Goal: Task Accomplishment & Management: Complete application form

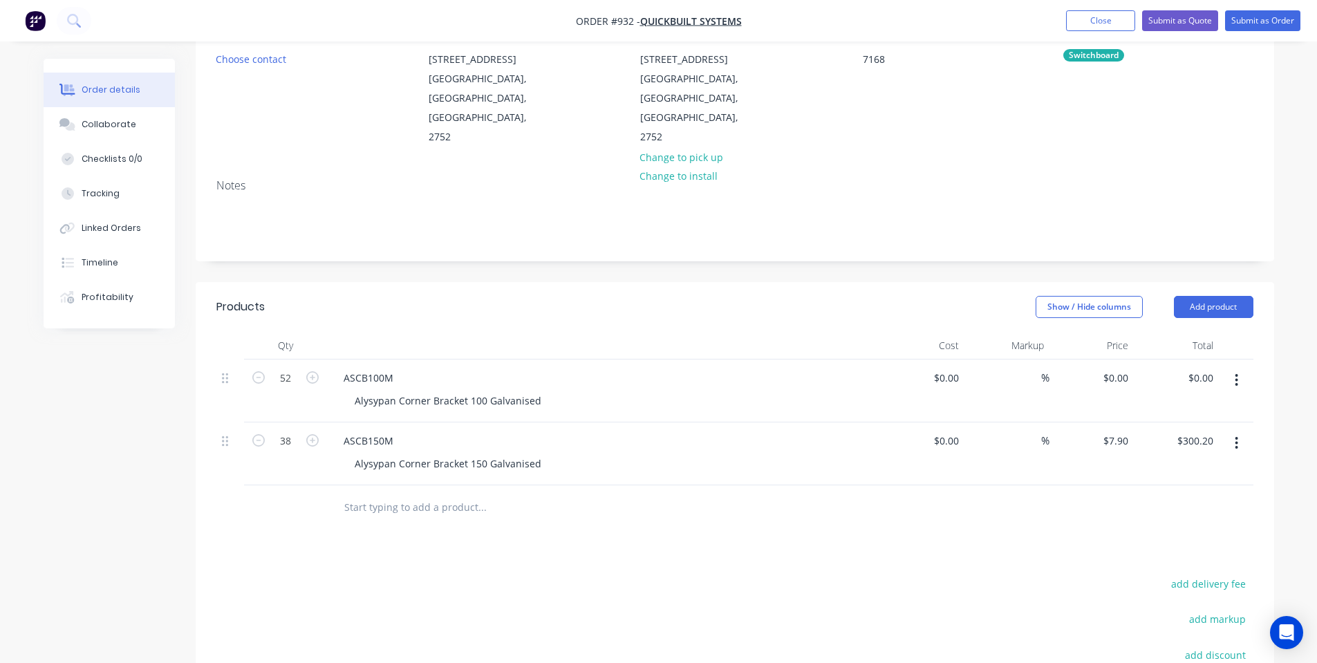
scroll to position [185, 0]
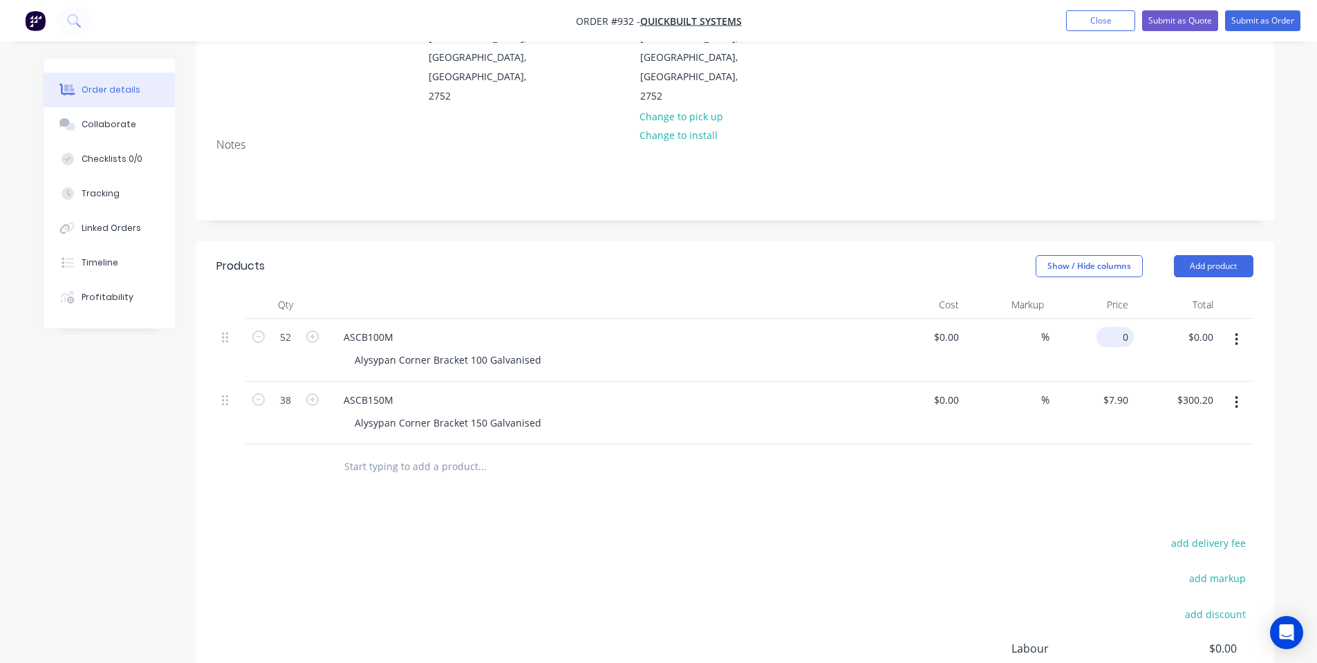
click at [1119, 327] on input "0" at bounding box center [1118, 337] width 32 height 20
type input "$5.75"
type input "$299.00"
click at [1056, 404] on div "$7.90 $7.90" at bounding box center [1091, 413] width 85 height 63
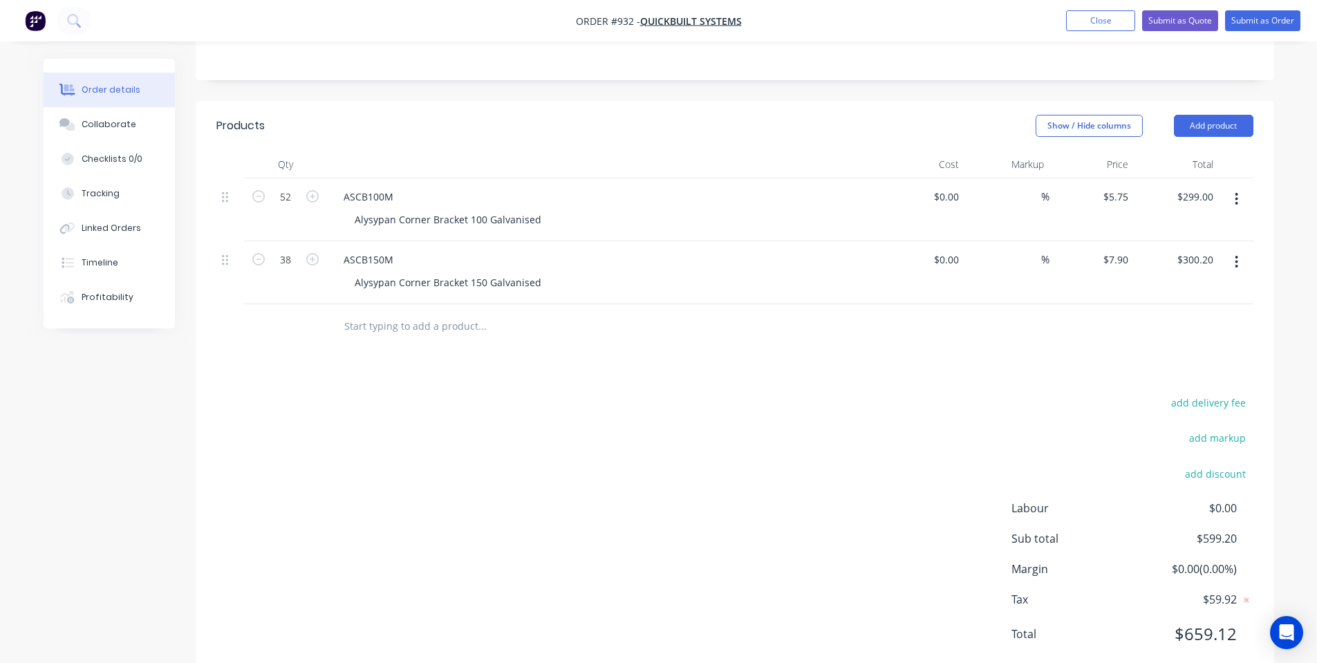
scroll to position [0, 0]
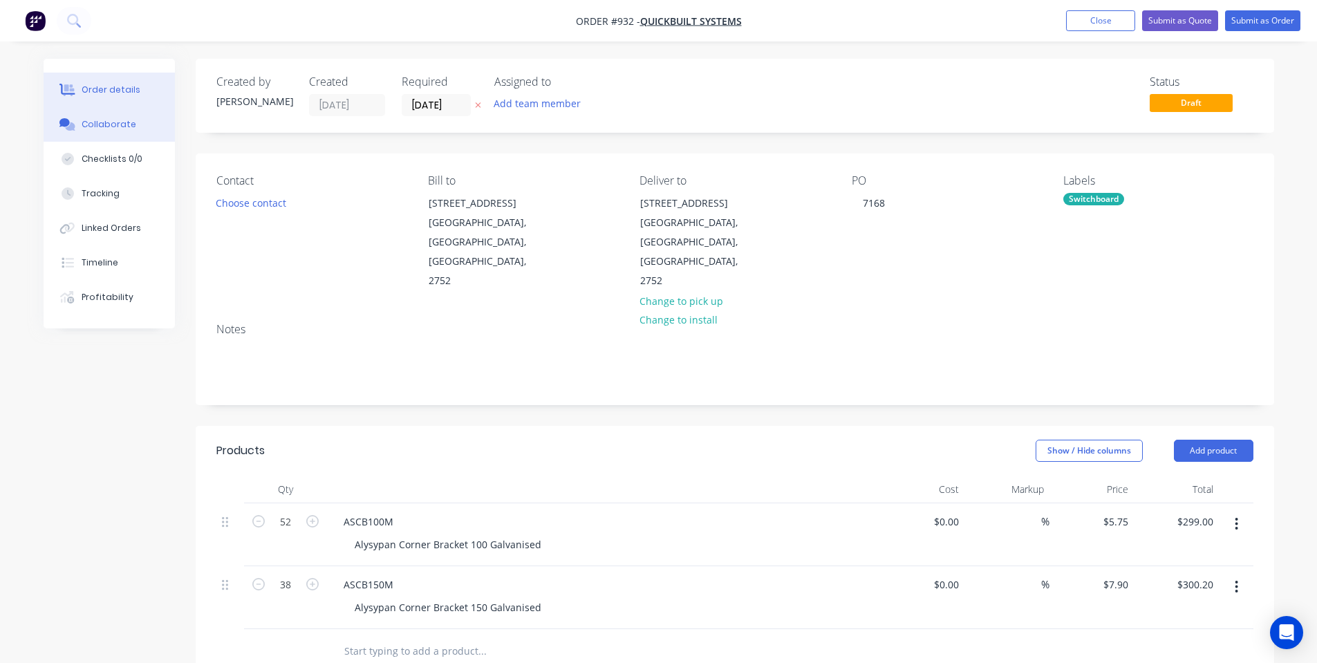
click at [82, 127] on div "Collaborate" at bounding box center [109, 124] width 55 height 12
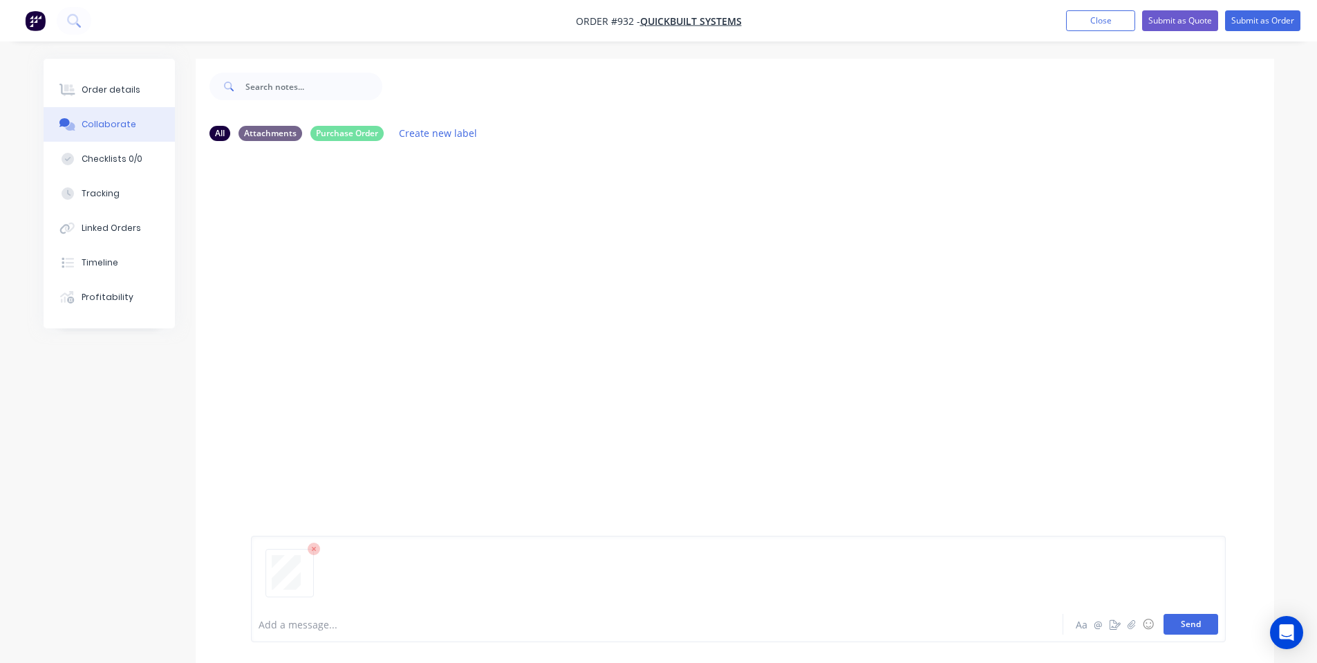
click at [1191, 625] on button "Send" at bounding box center [1191, 624] width 55 height 21
drag, startPoint x: 125, startPoint y: 74, endPoint x: 122, endPoint y: 84, distance: 10.1
click at [127, 75] on button "Order details" at bounding box center [109, 90] width 131 height 35
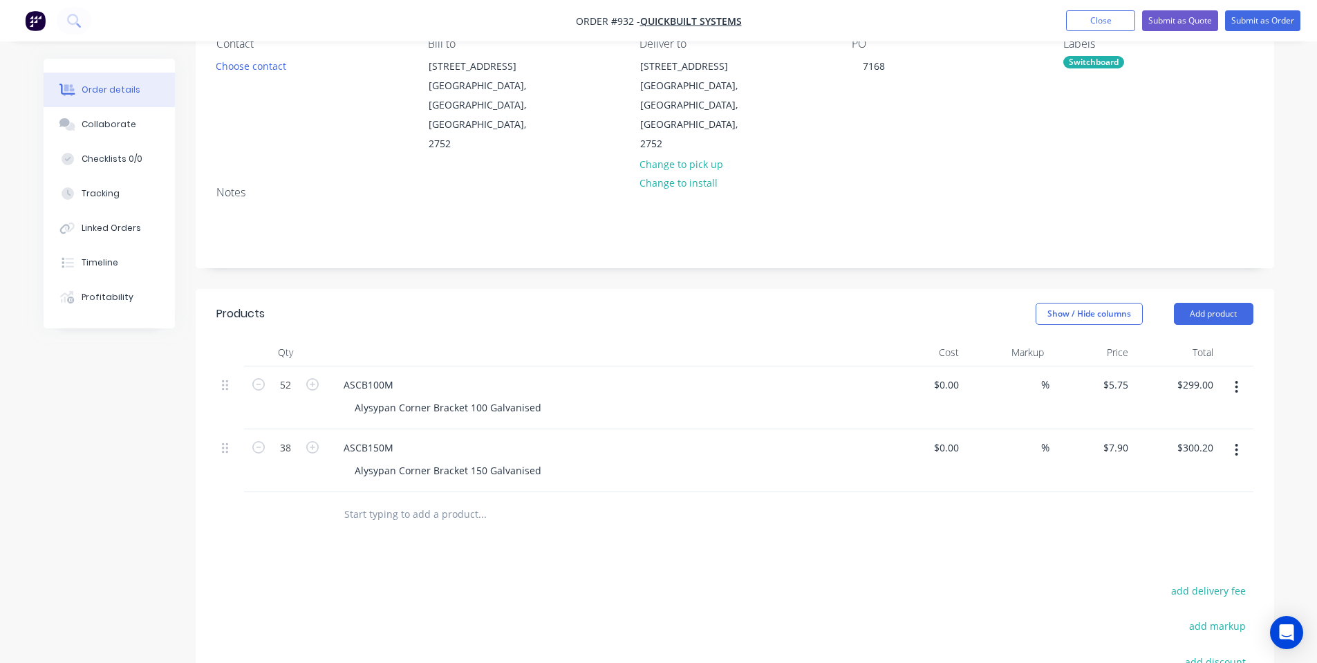
scroll to position [185, 0]
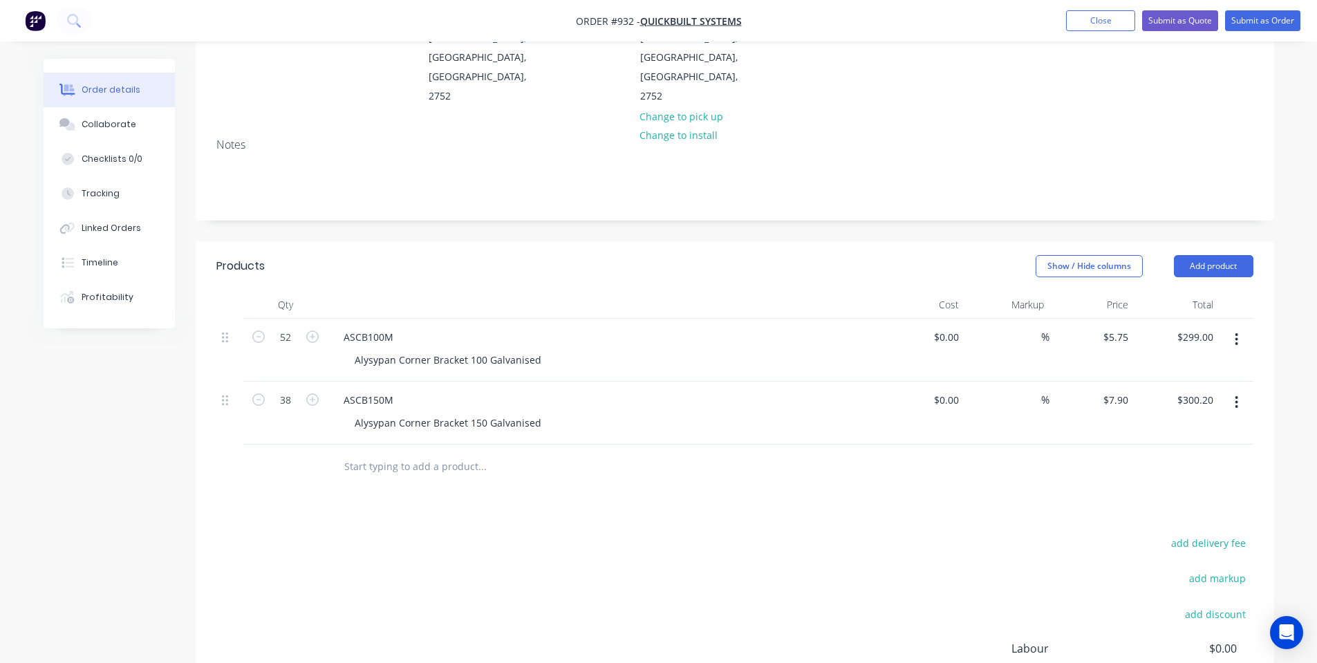
drag, startPoint x: 1233, startPoint y: 233, endPoint x: 1229, endPoint y: 243, distance: 10.9
click at [1233, 255] on button "Add product" at bounding box center [1214, 266] width 80 height 22
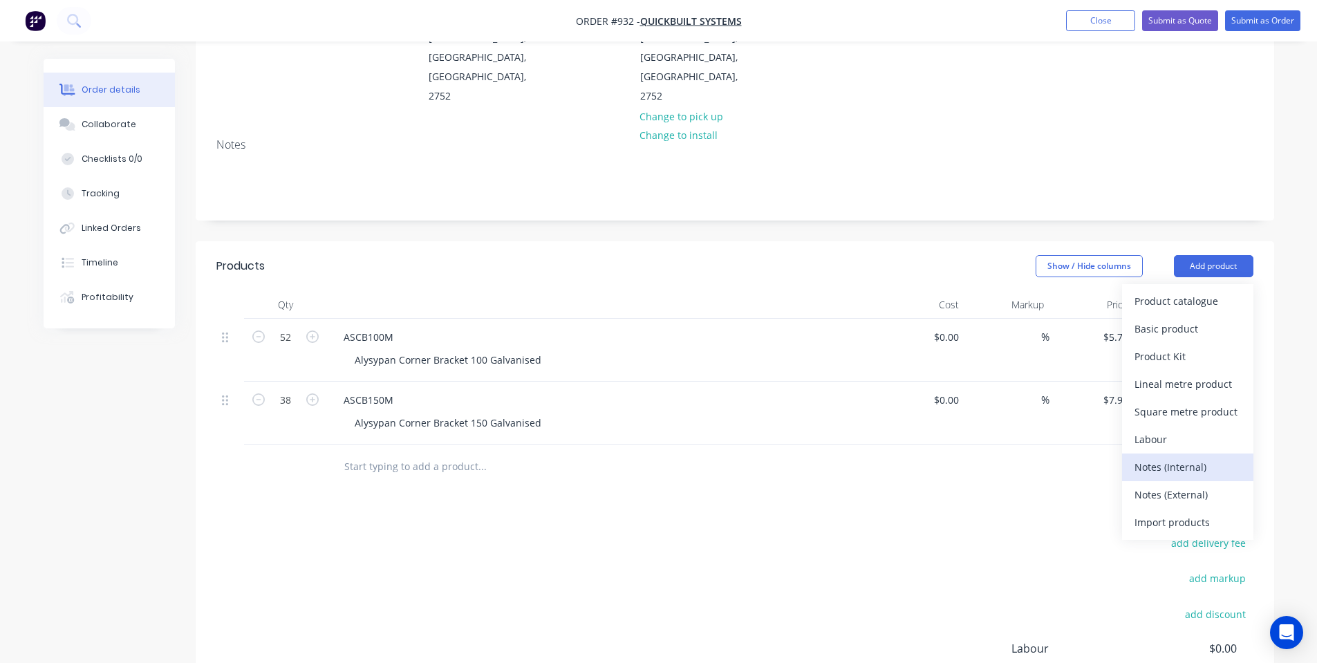
click at [1159, 457] on div "Notes (Internal)" at bounding box center [1187, 467] width 106 height 20
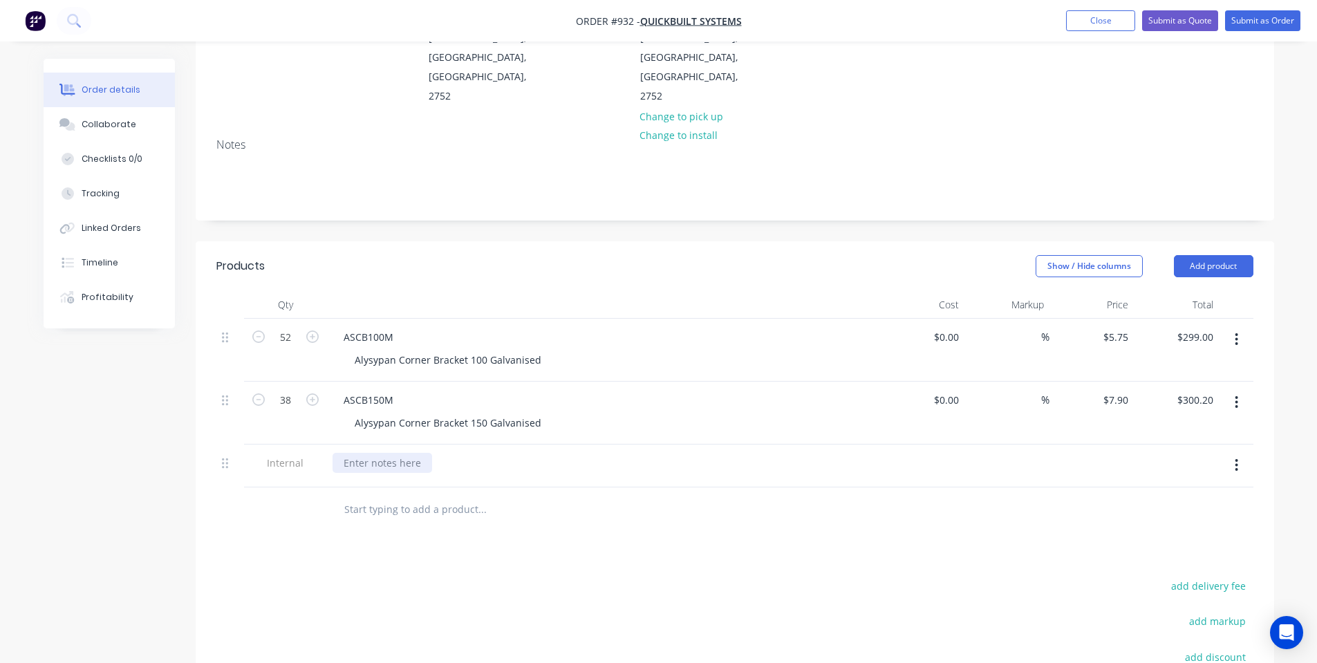
click at [391, 453] on div at bounding box center [383, 463] width 100 height 20
click at [393, 453] on div at bounding box center [383, 463] width 100 height 20
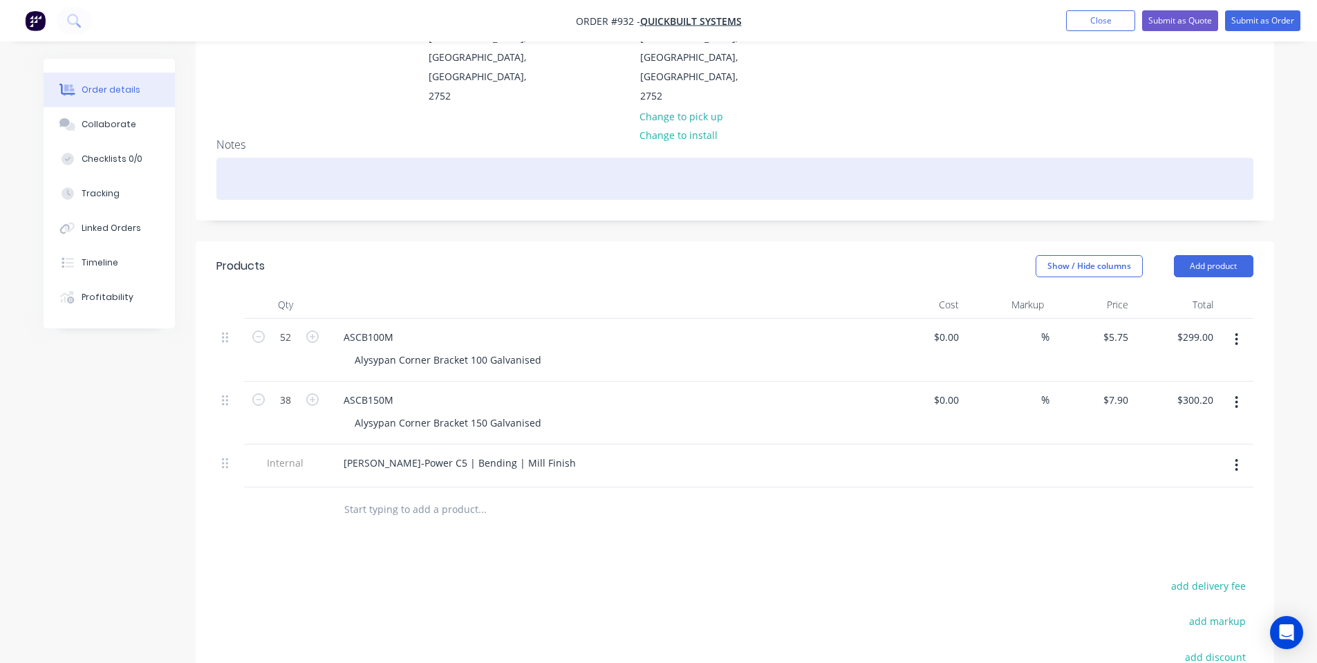
click at [247, 158] on div at bounding box center [734, 179] width 1037 height 42
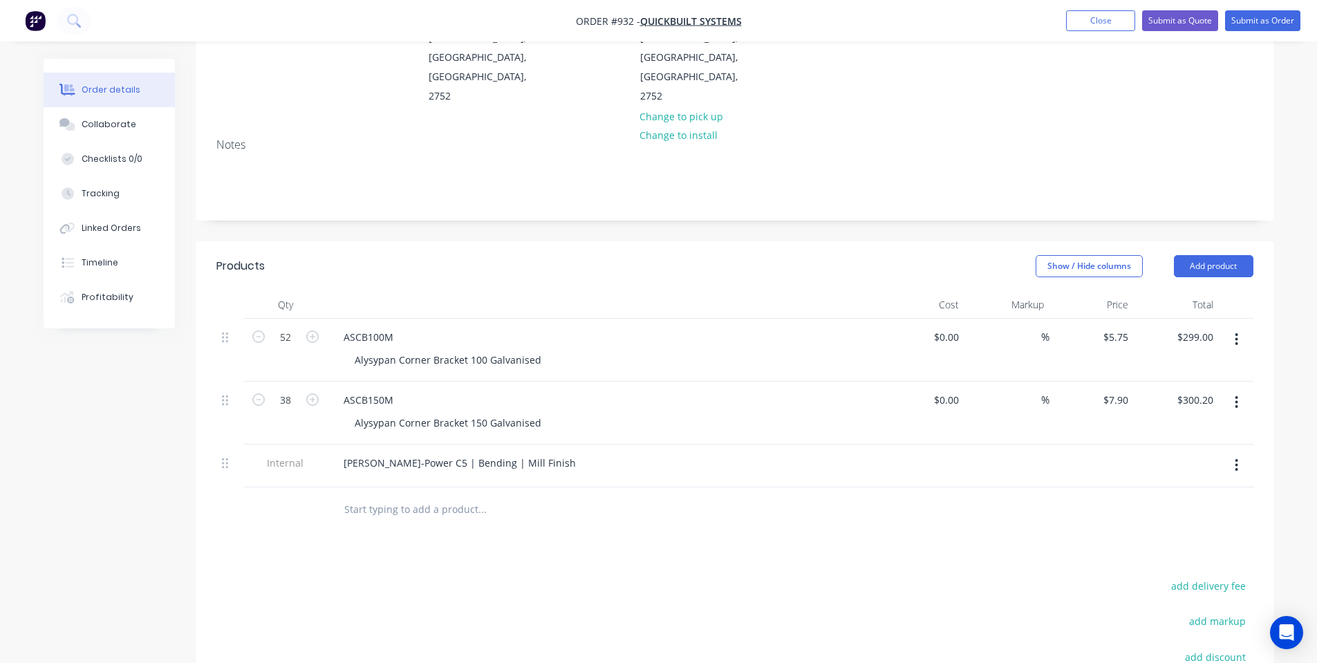
click at [364, 241] on header "Products Show / Hide columns Add product" at bounding box center [735, 266] width 1078 height 50
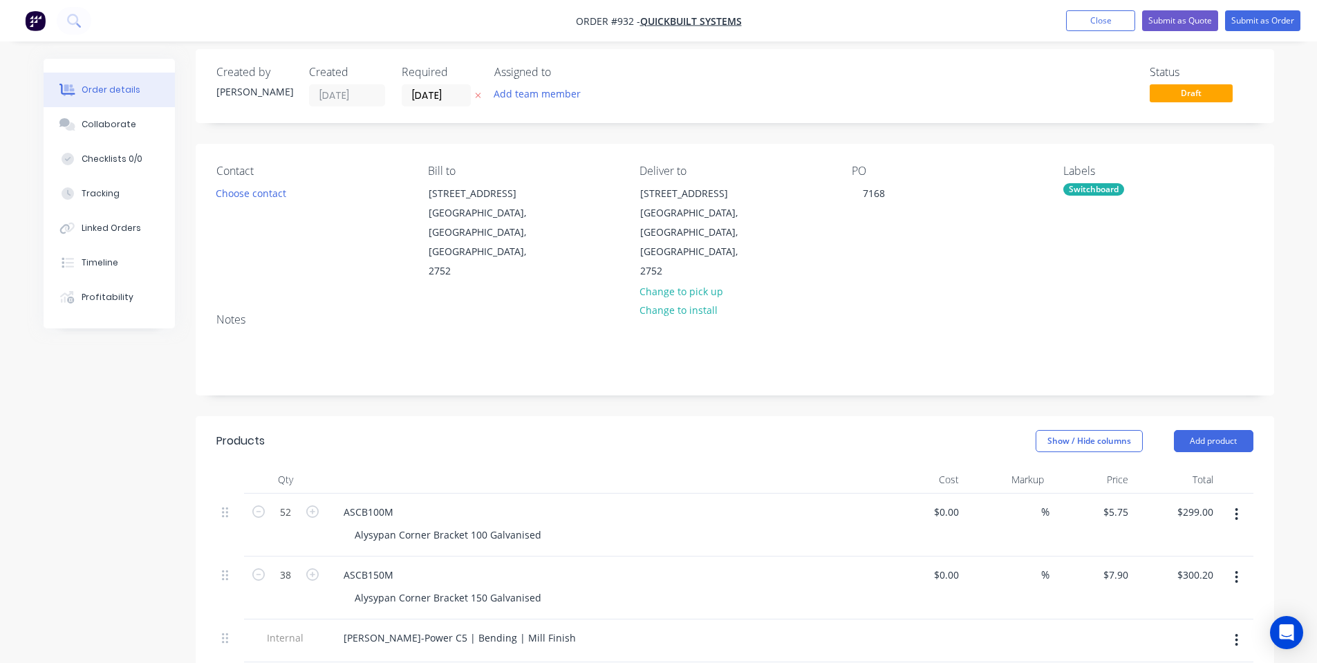
scroll to position [0, 0]
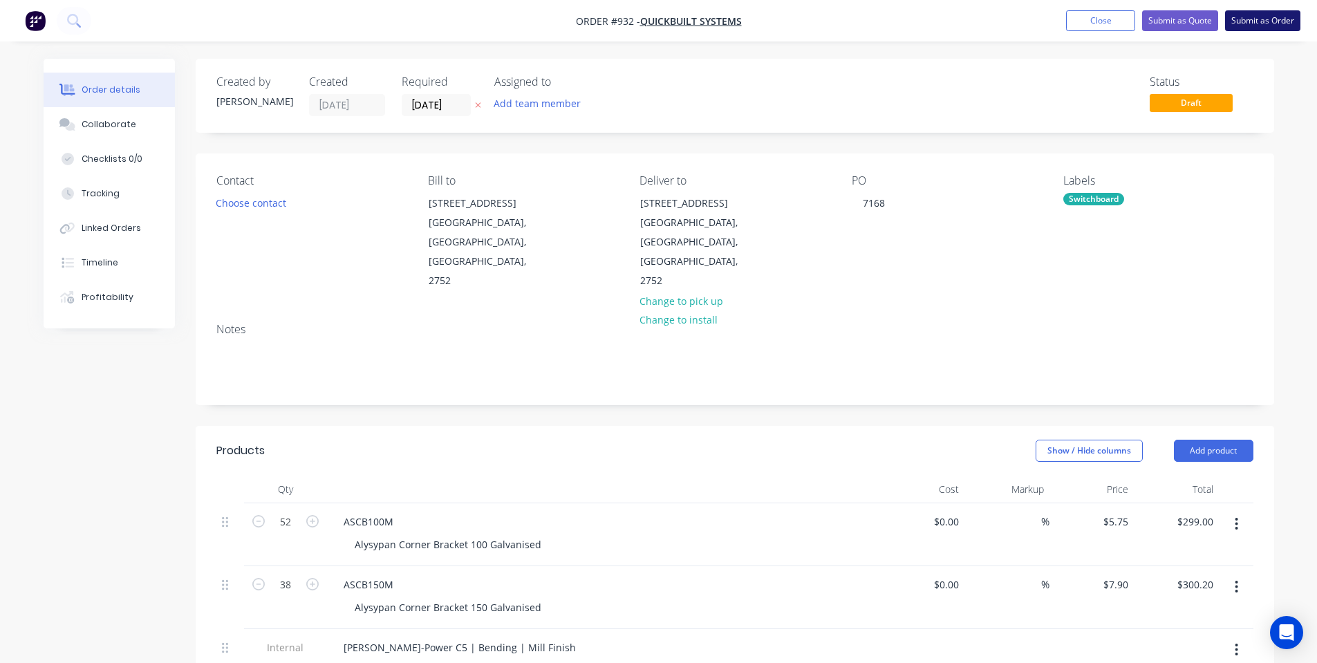
click at [1241, 23] on button "Submit as Order" at bounding box center [1262, 20] width 75 height 21
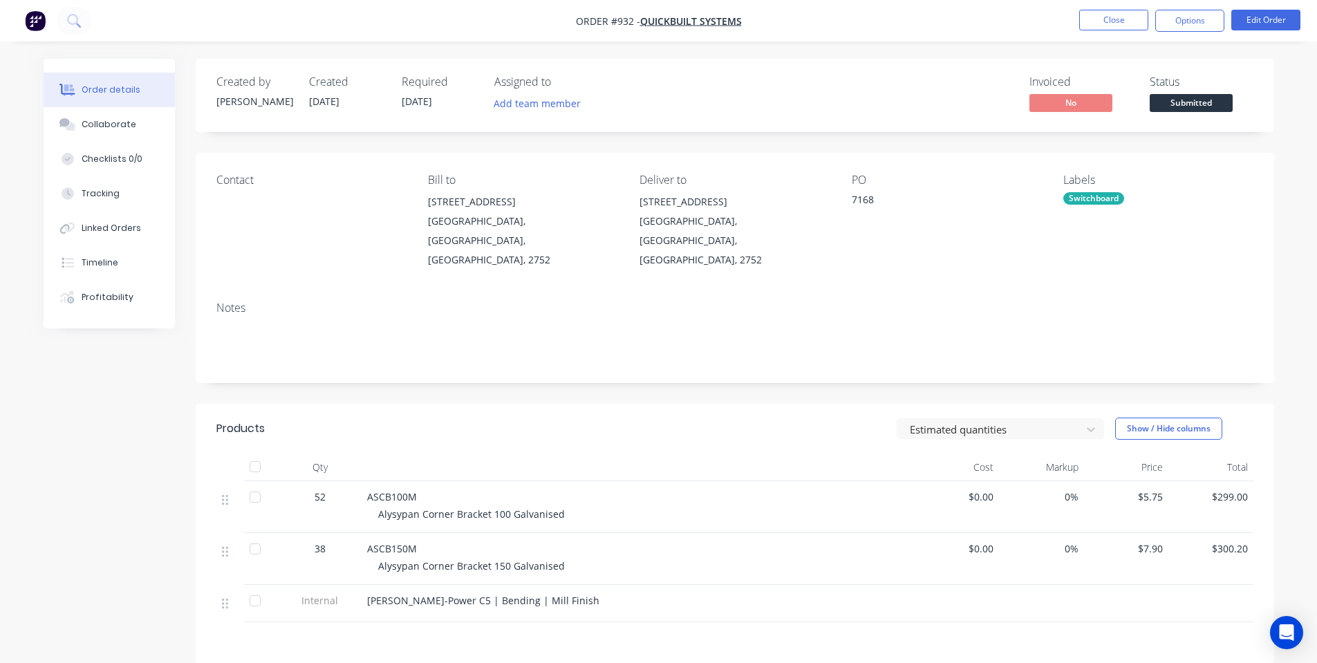
click at [1110, 200] on div "Switchboard" at bounding box center [1093, 198] width 61 height 12
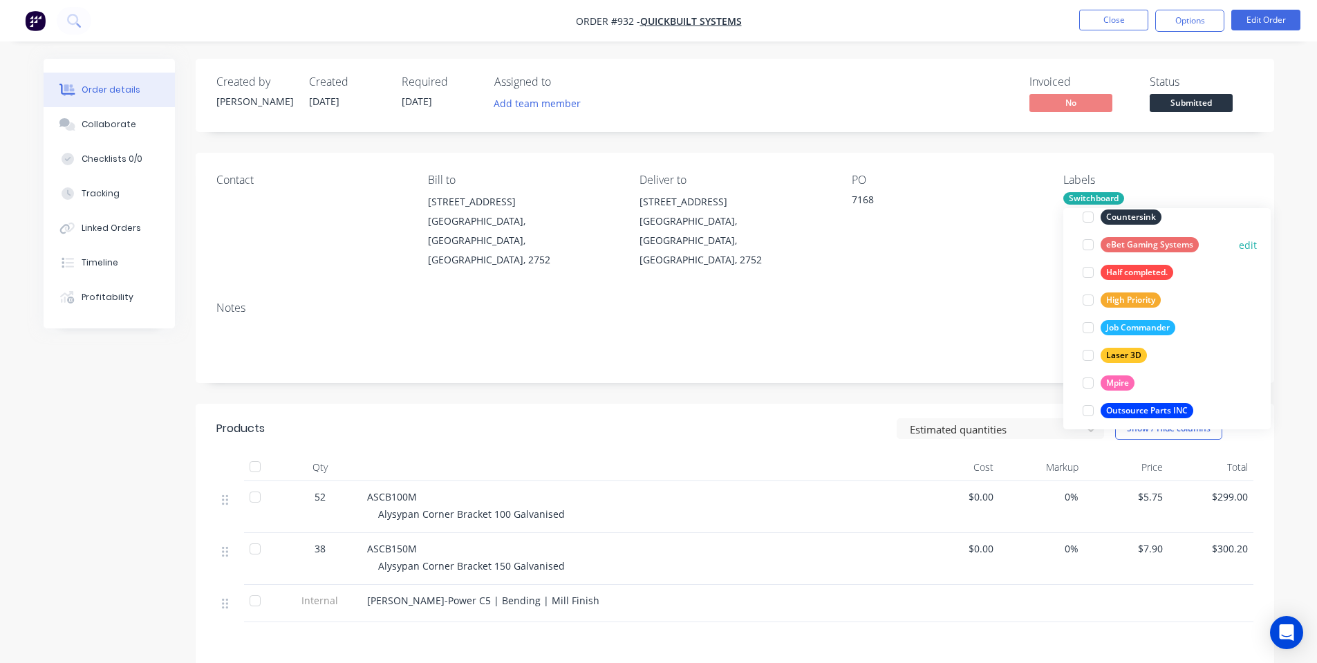
scroll to position [27, 0]
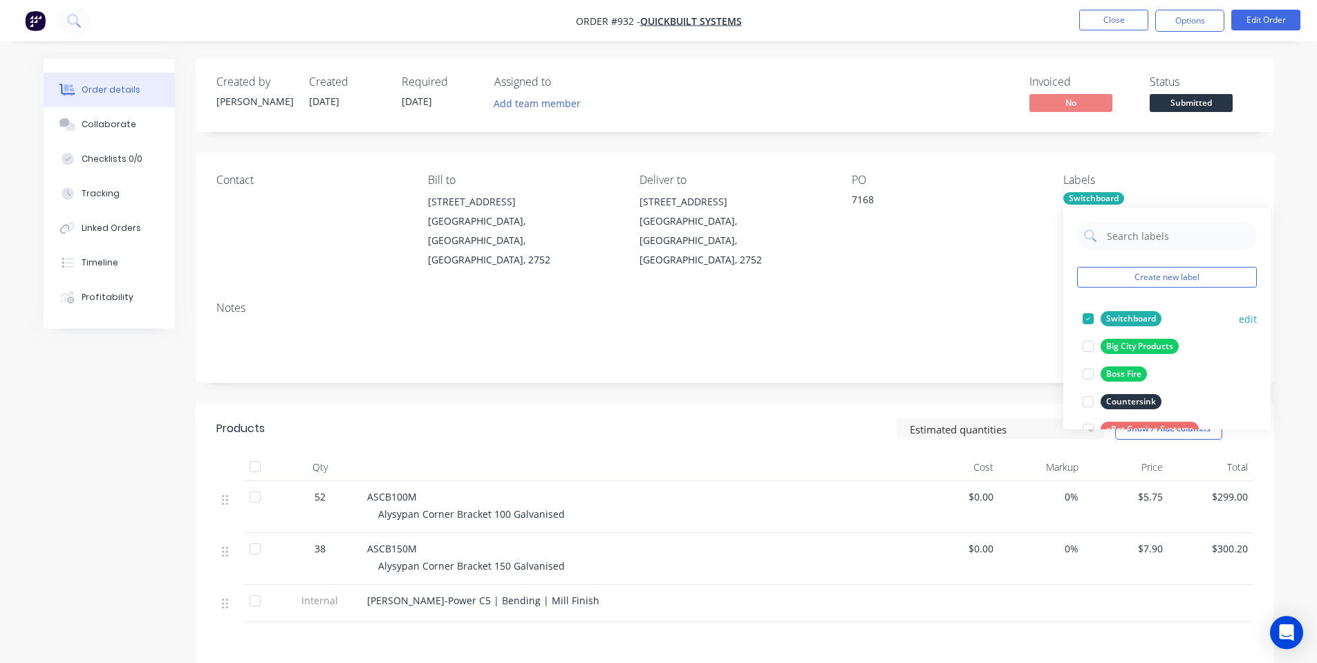
click at [1118, 315] on div "Switchboard" at bounding box center [1131, 318] width 61 height 15
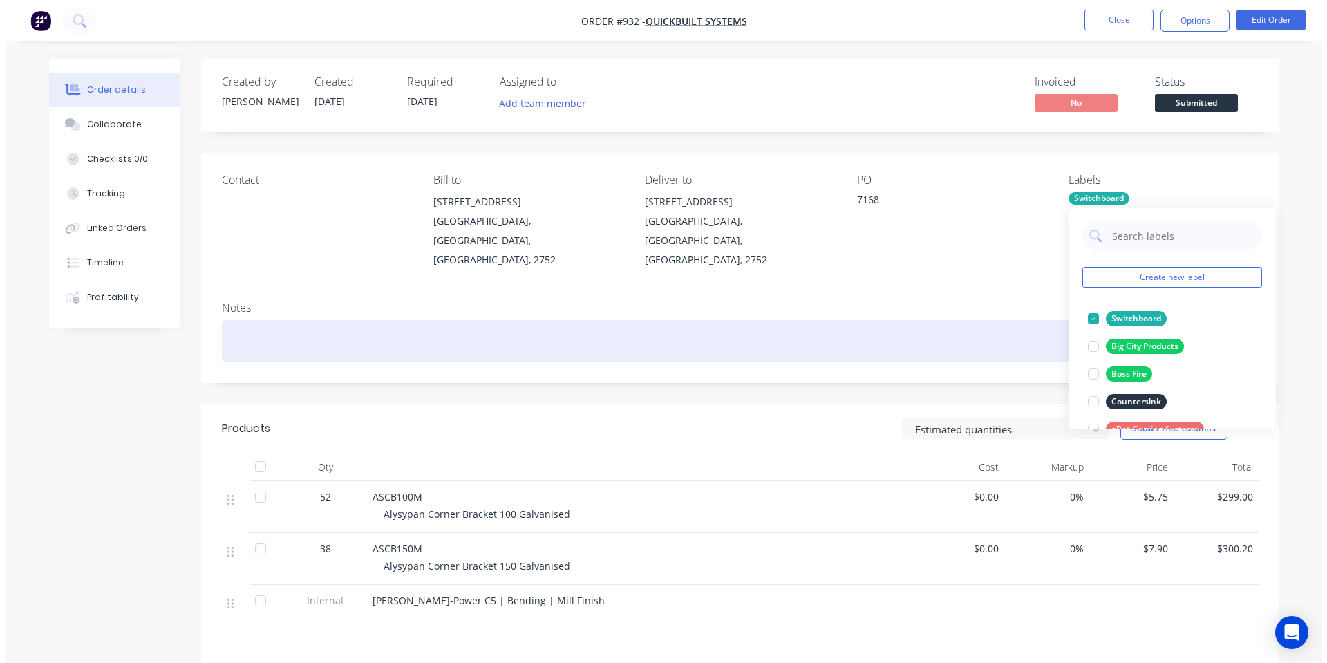
scroll to position [0, 0]
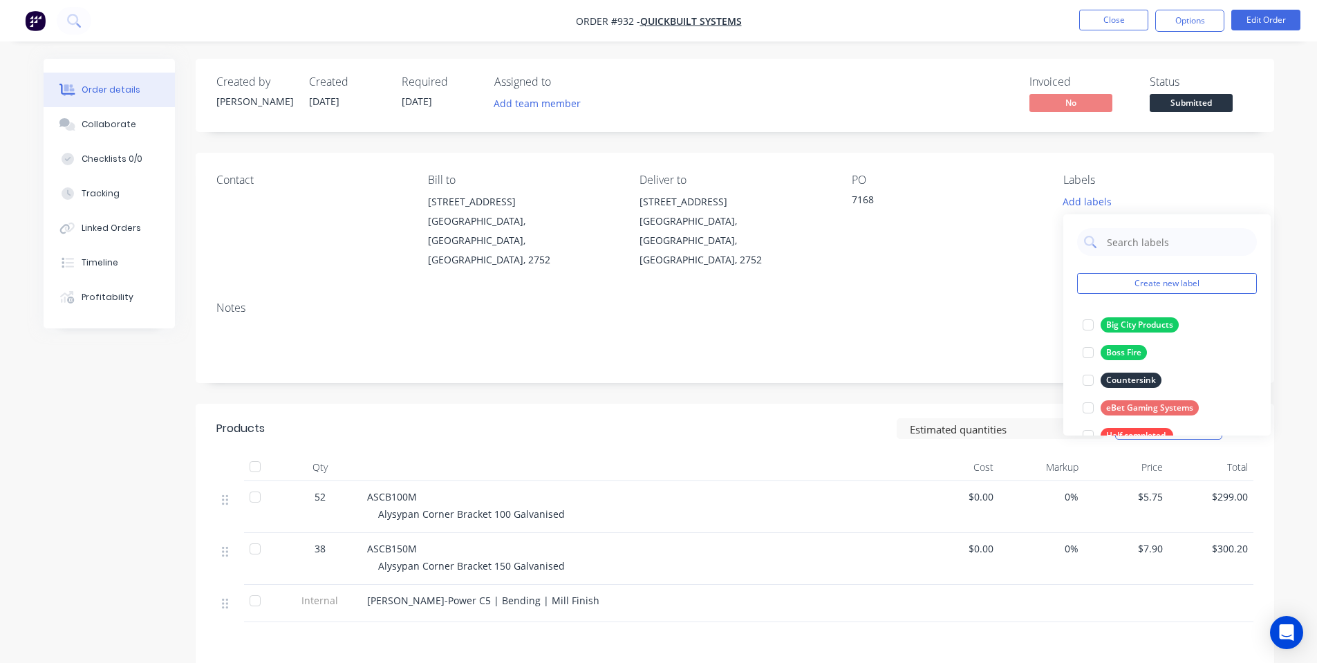
drag, startPoint x: 1007, startPoint y: 299, endPoint x: 1077, endPoint y: 216, distance: 108.9
click at [1006, 299] on div "Notes" at bounding box center [735, 336] width 1078 height 93
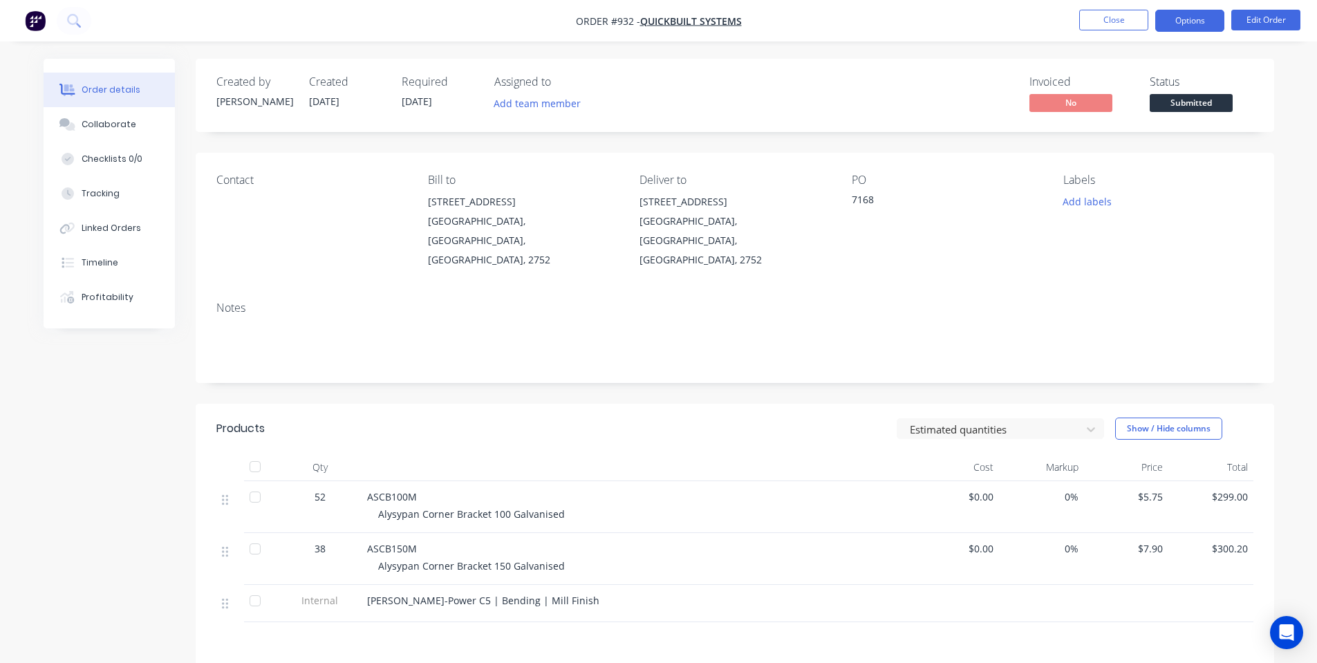
click at [1177, 17] on button "Options" at bounding box center [1189, 21] width 69 height 22
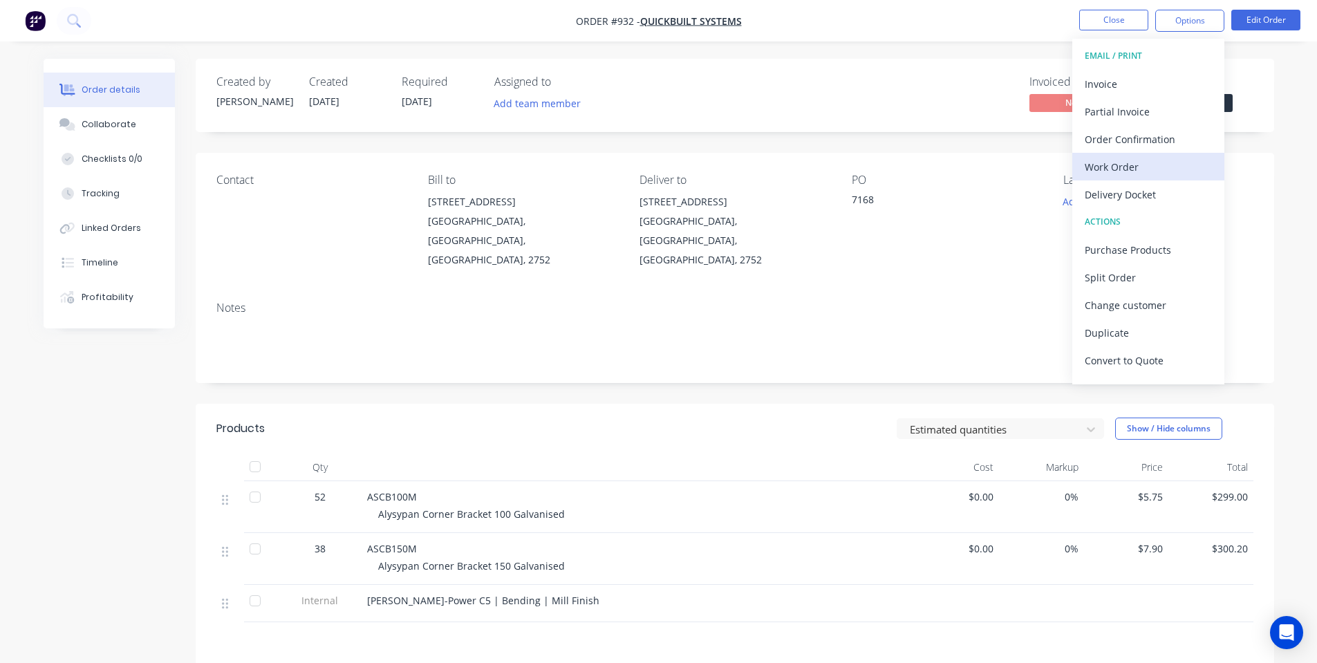
click at [1158, 160] on div "Work Order" at bounding box center [1148, 167] width 127 height 20
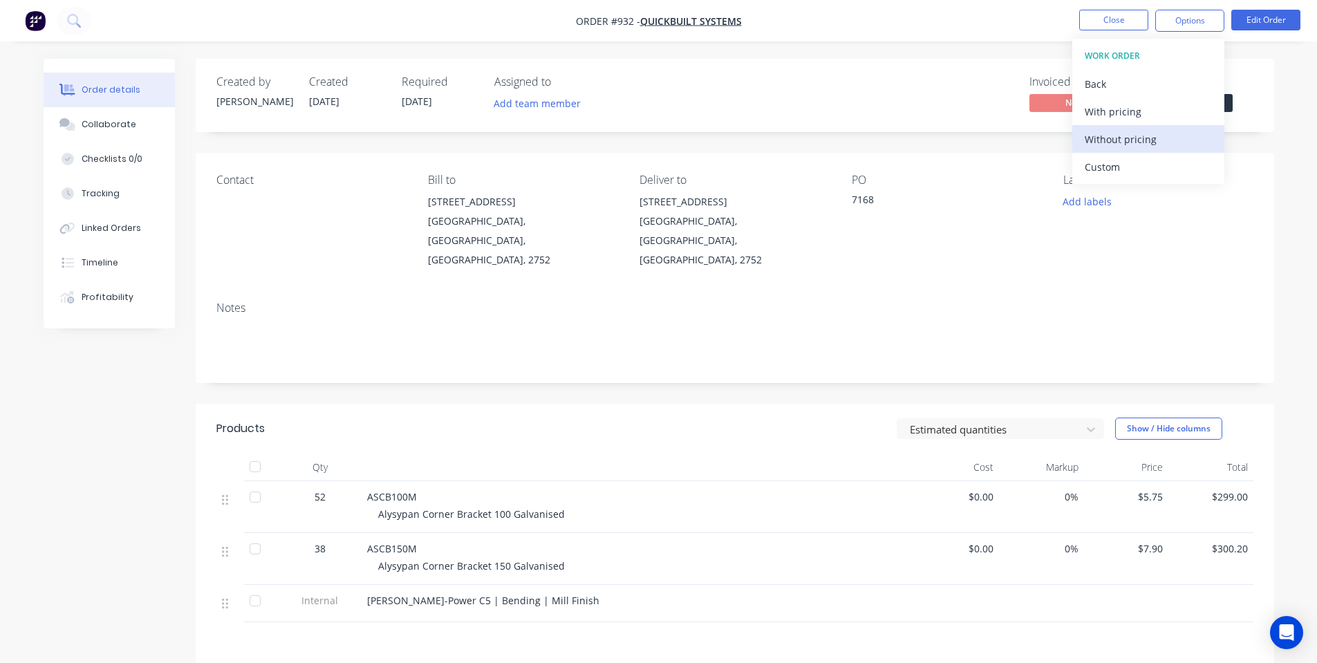
click at [1152, 138] on div "Without pricing" at bounding box center [1148, 139] width 127 height 20
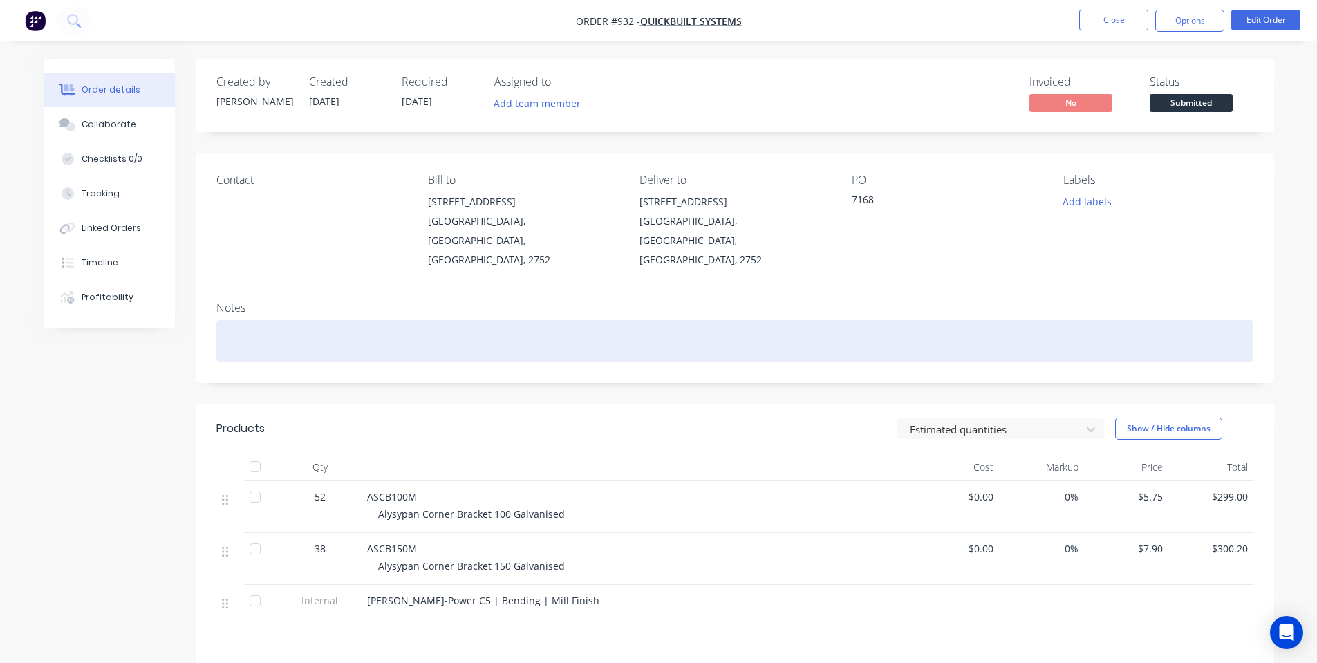
click at [626, 339] on div at bounding box center [734, 341] width 1037 height 42
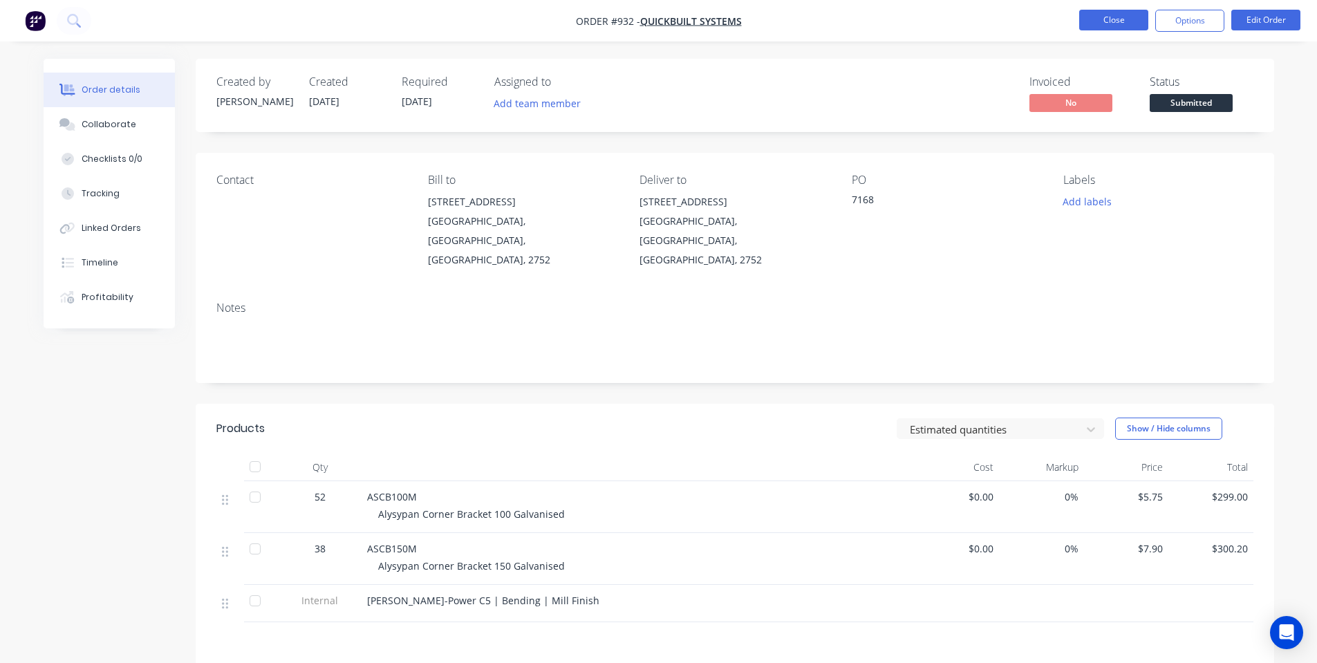
click at [1128, 19] on button "Close" at bounding box center [1113, 20] width 69 height 21
